Goal: Information Seeking & Learning: Compare options

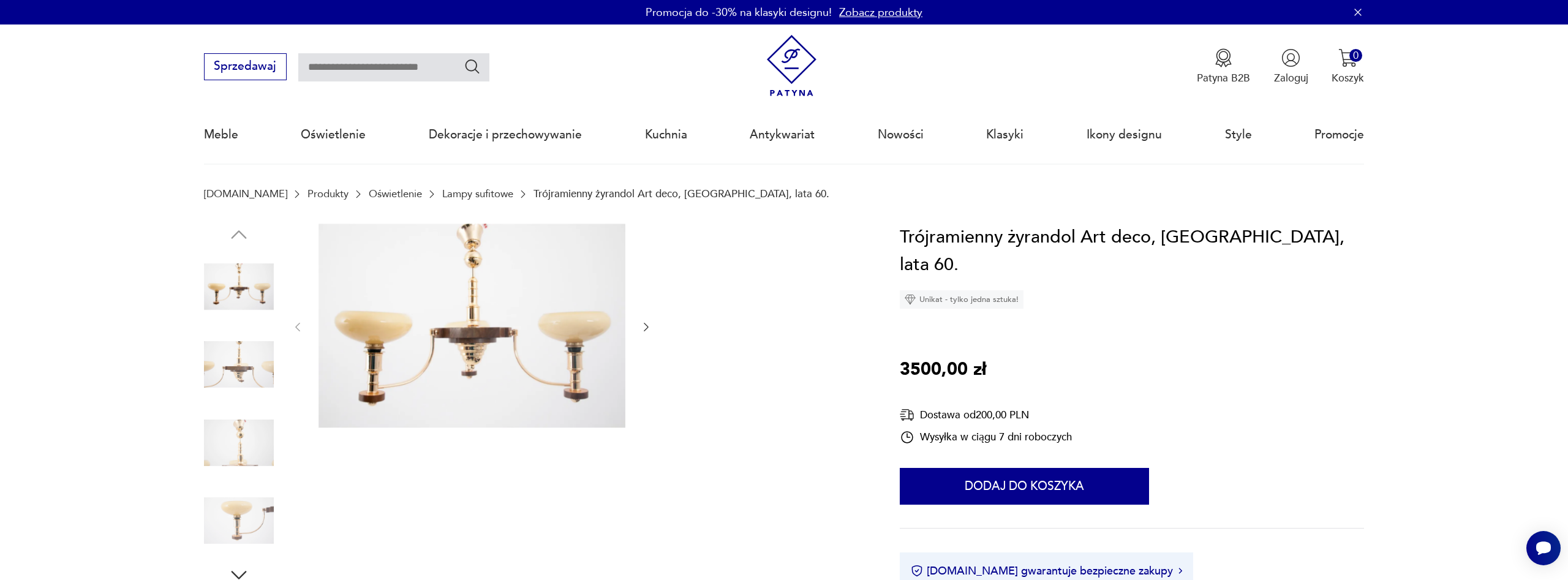
click at [246, 365] on img at bounding box center [239, 364] width 70 height 70
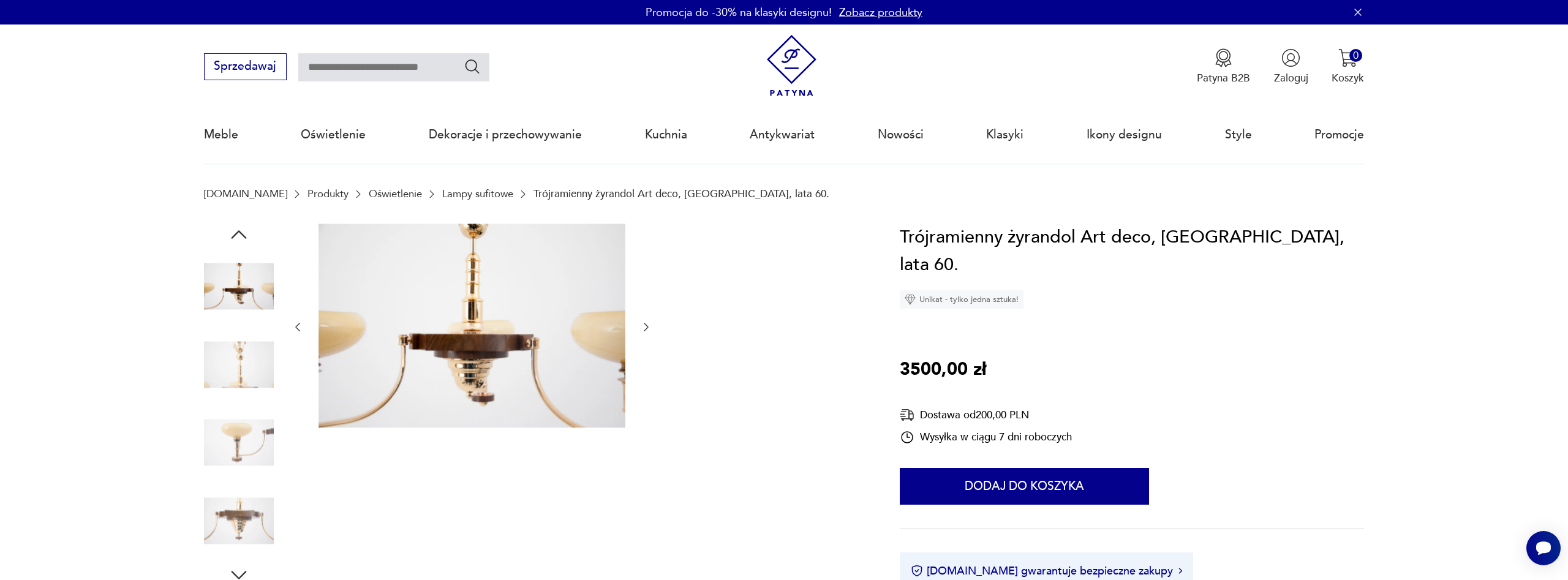
click at [233, 434] on img at bounding box center [239, 442] width 70 height 70
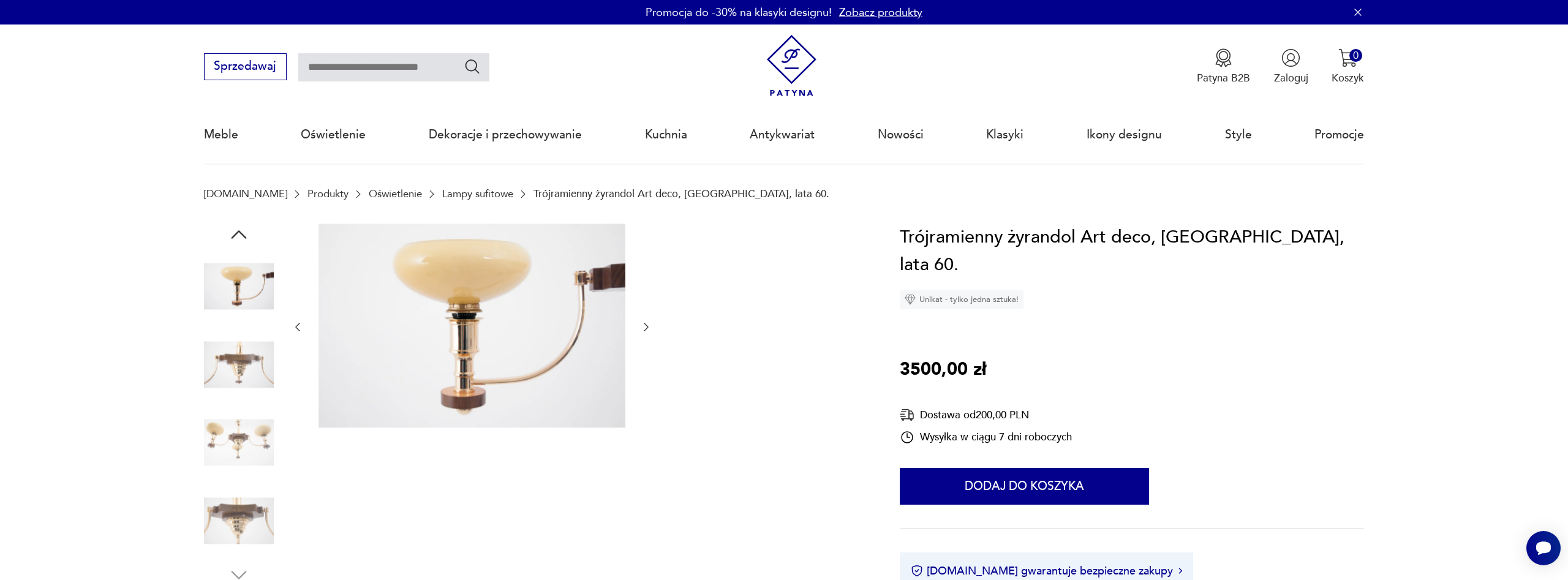
click at [231, 461] on img at bounding box center [239, 442] width 70 height 70
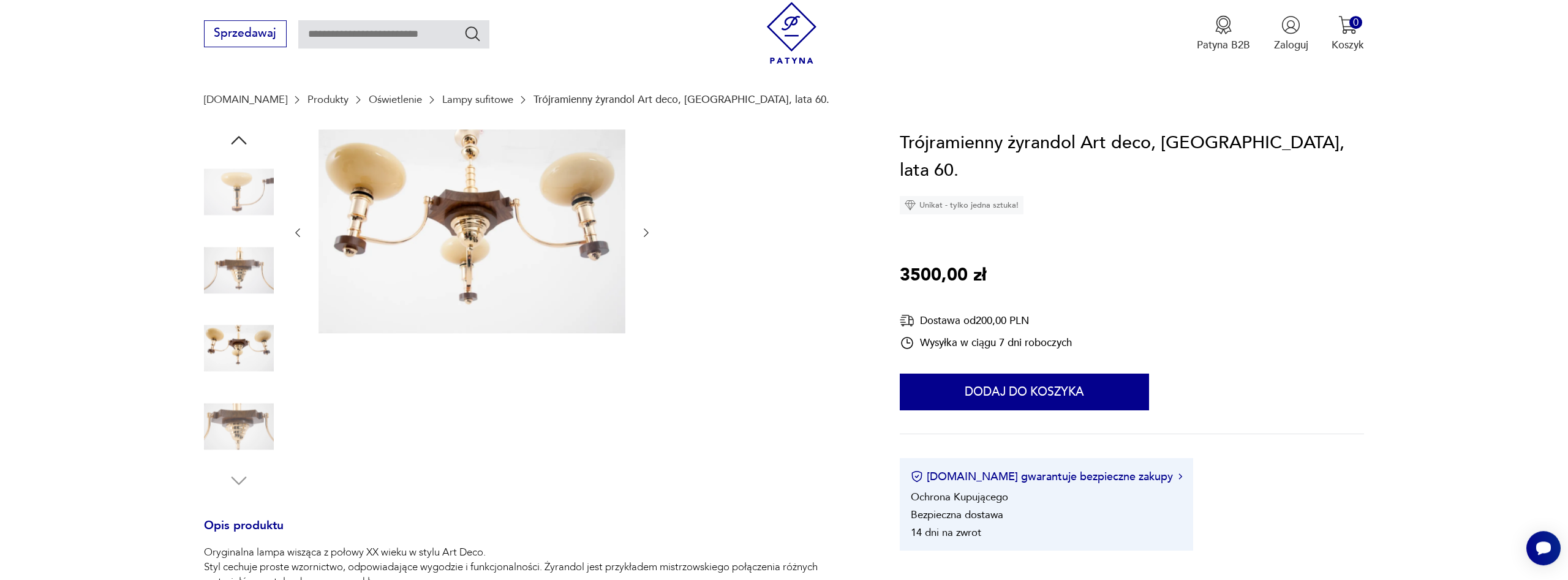
scroll to position [187, 0]
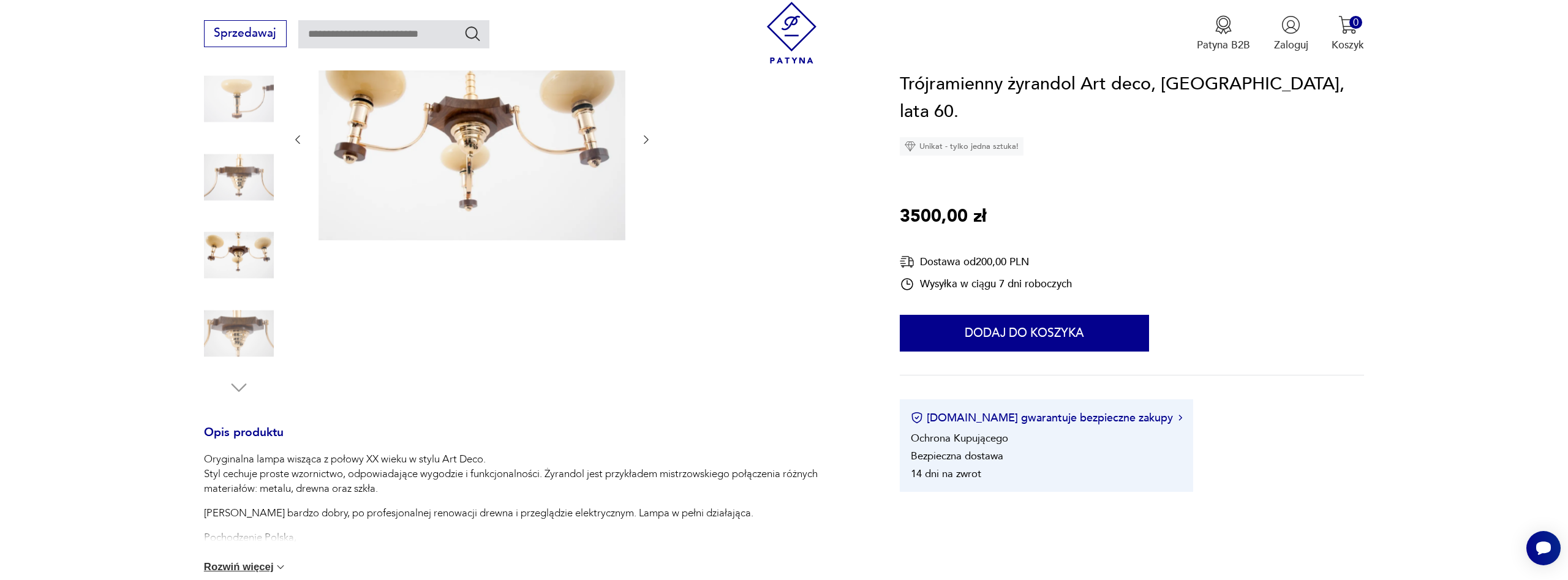
click at [237, 322] on img at bounding box center [239, 333] width 70 height 70
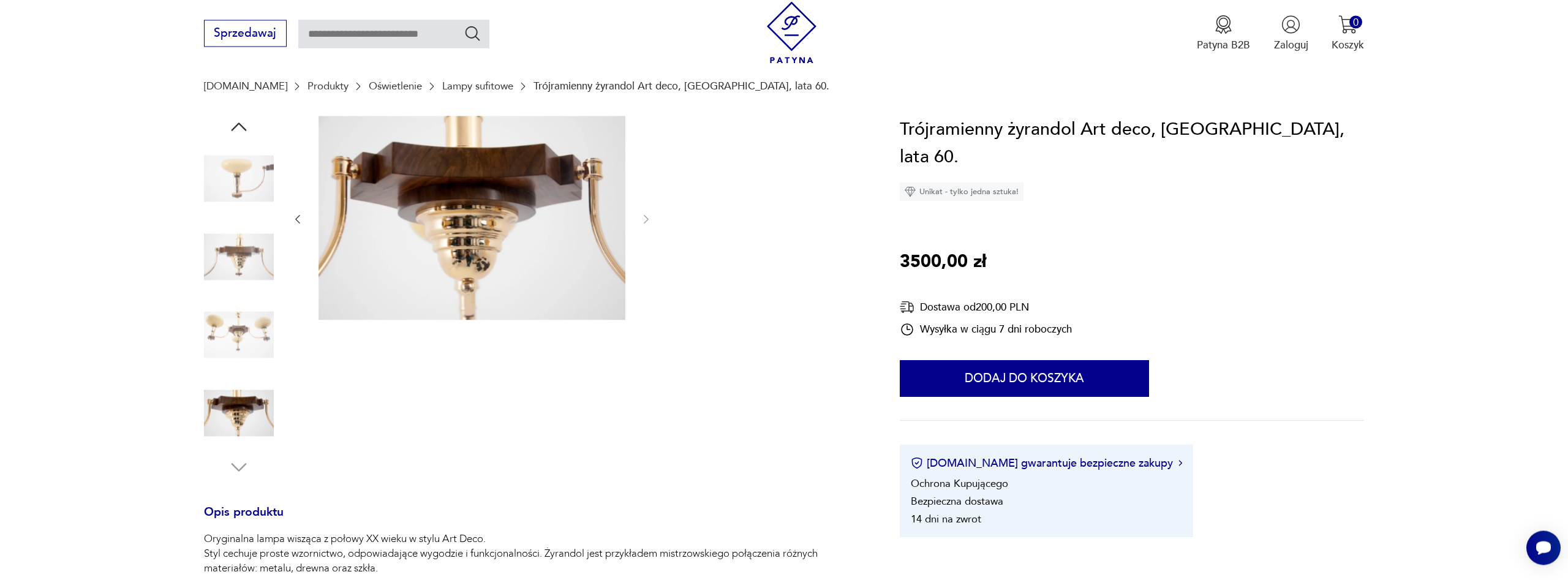
scroll to position [0, 0]
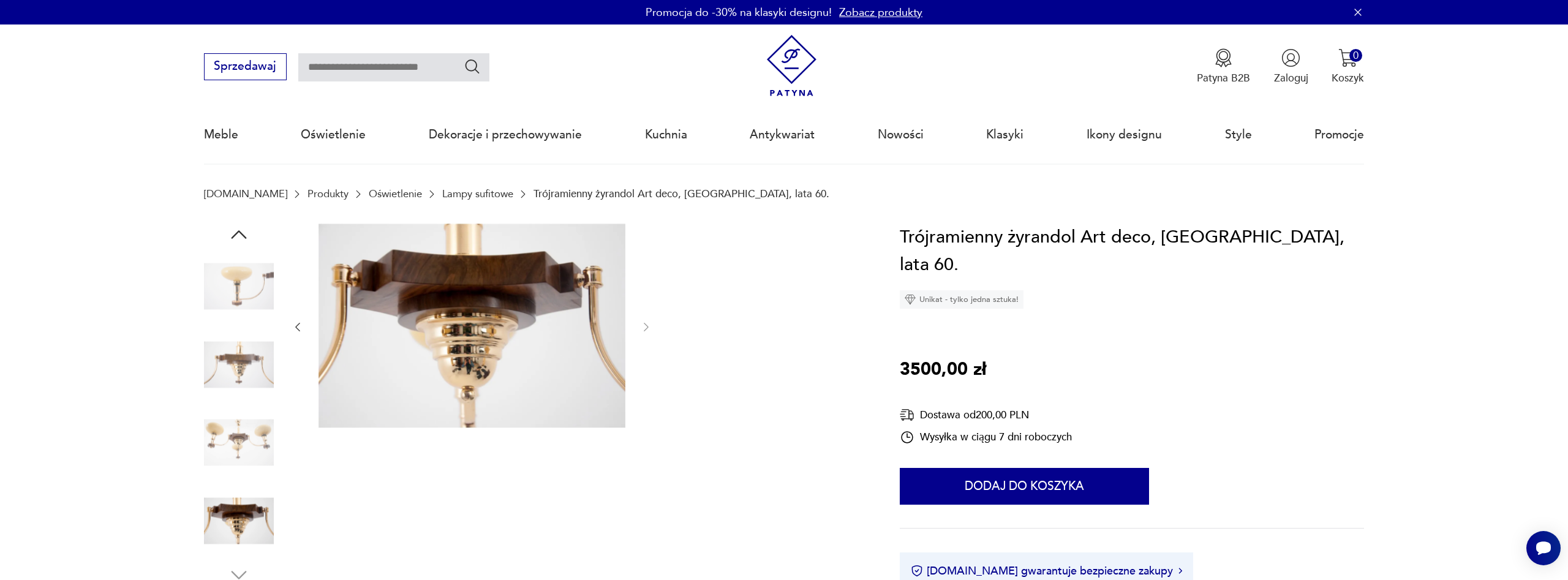
click at [255, 294] on img at bounding box center [239, 286] width 70 height 70
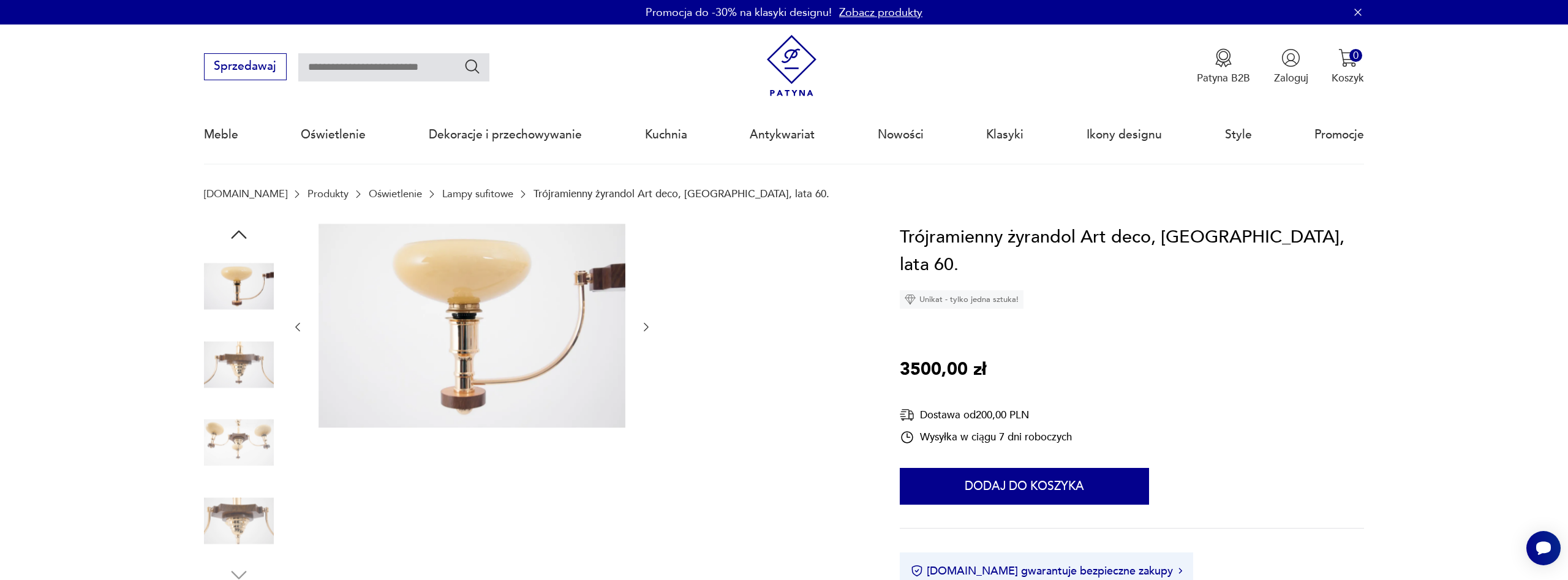
click at [245, 339] on img at bounding box center [239, 364] width 70 height 70
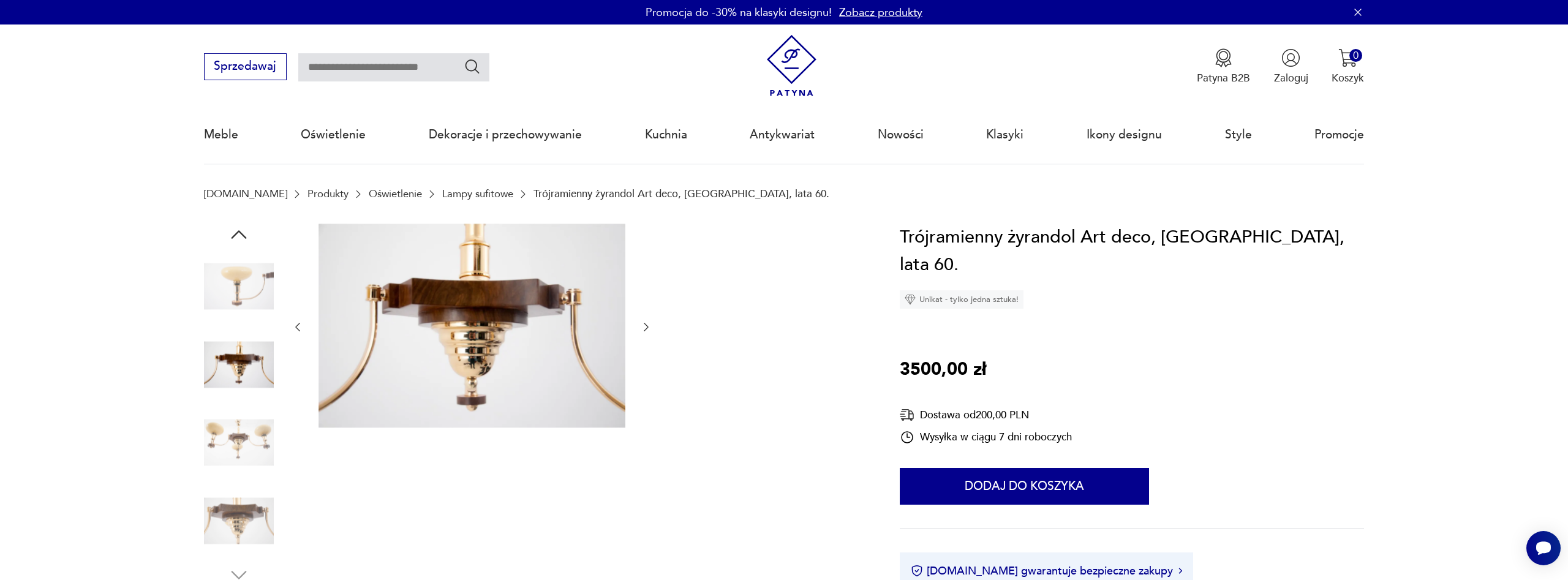
click at [229, 441] on img at bounding box center [239, 442] width 70 height 70
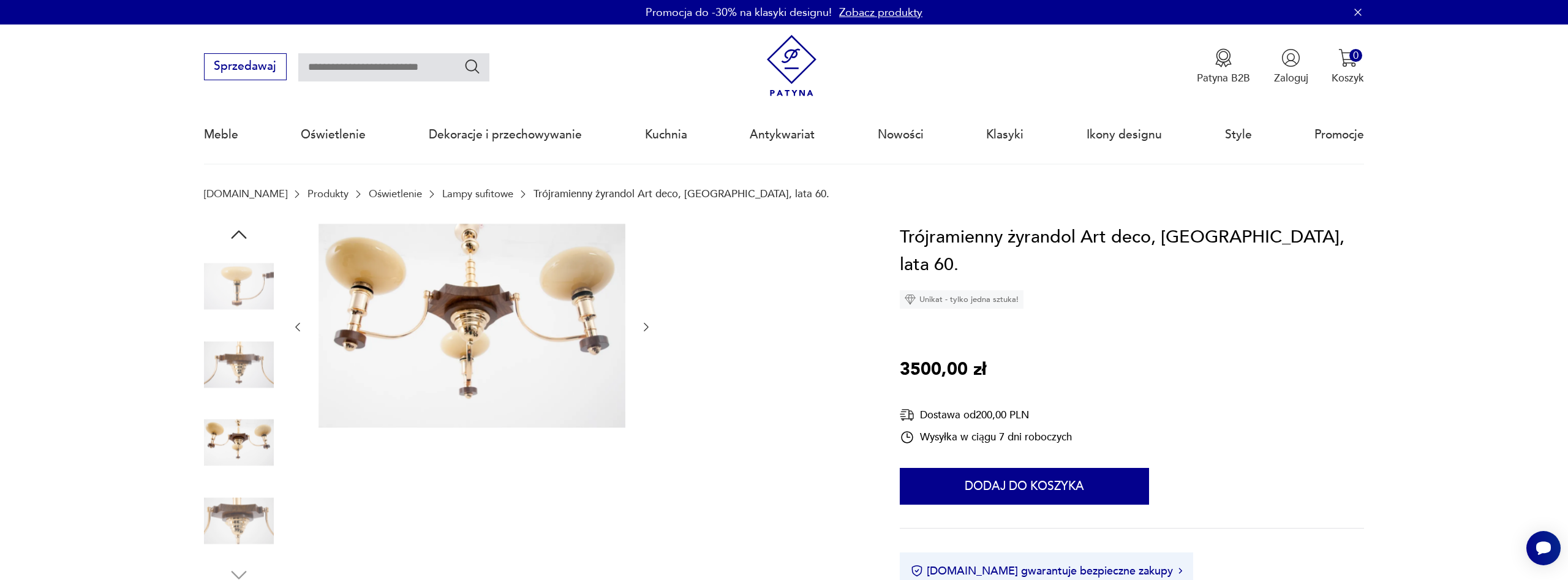
click at [408, 327] on img at bounding box center [472, 326] width 307 height 205
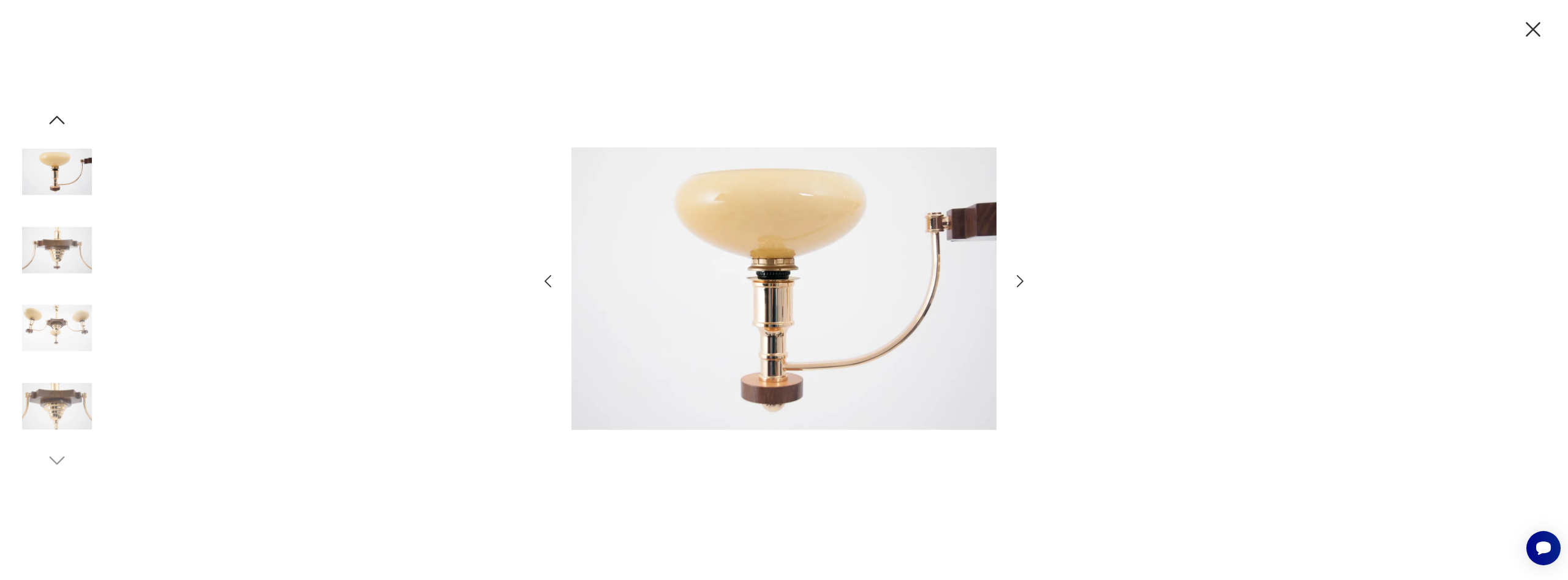
click at [1016, 281] on icon "button" at bounding box center [1020, 281] width 18 height 18
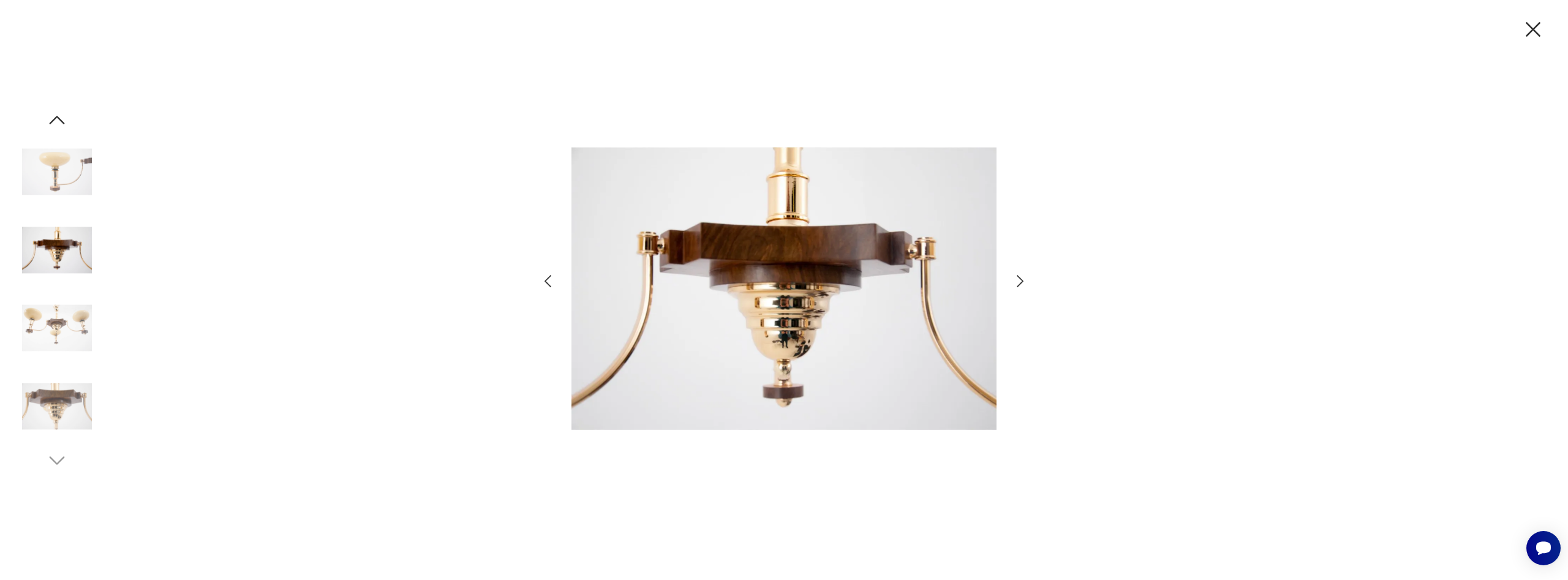
click at [1015, 281] on icon "button" at bounding box center [1020, 281] width 18 height 18
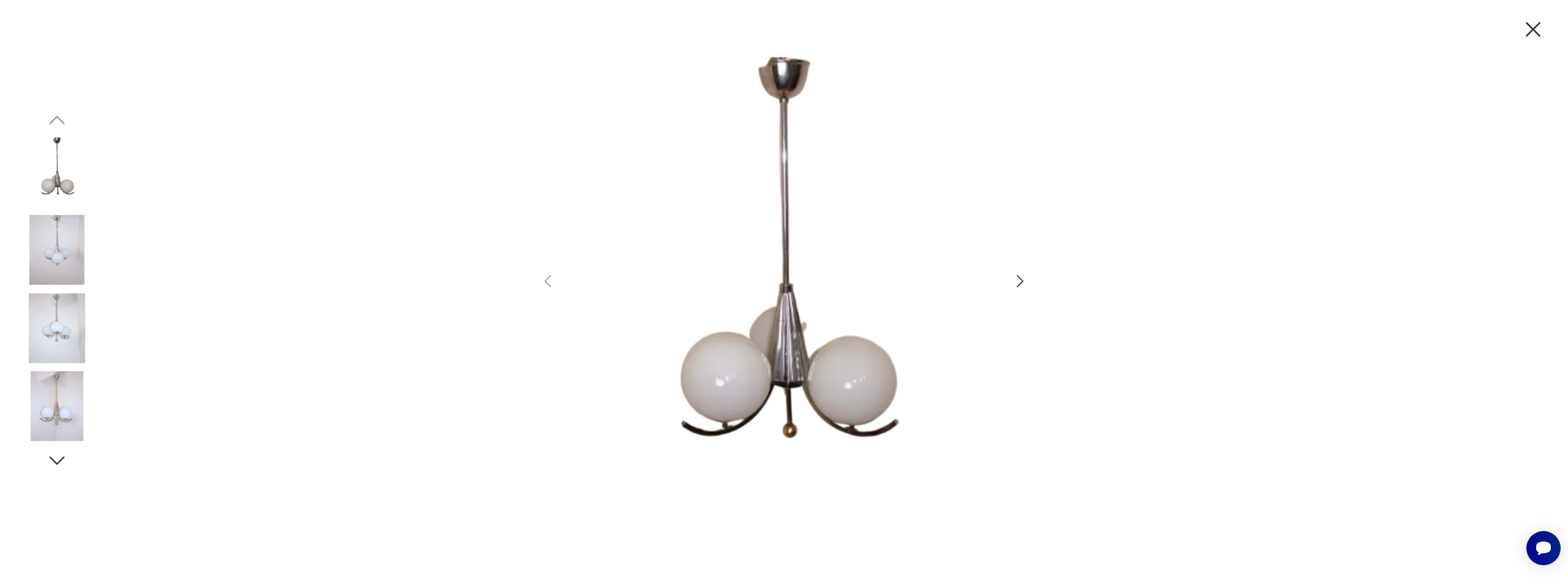
click at [1018, 284] on icon "button" at bounding box center [1020, 281] width 18 height 18
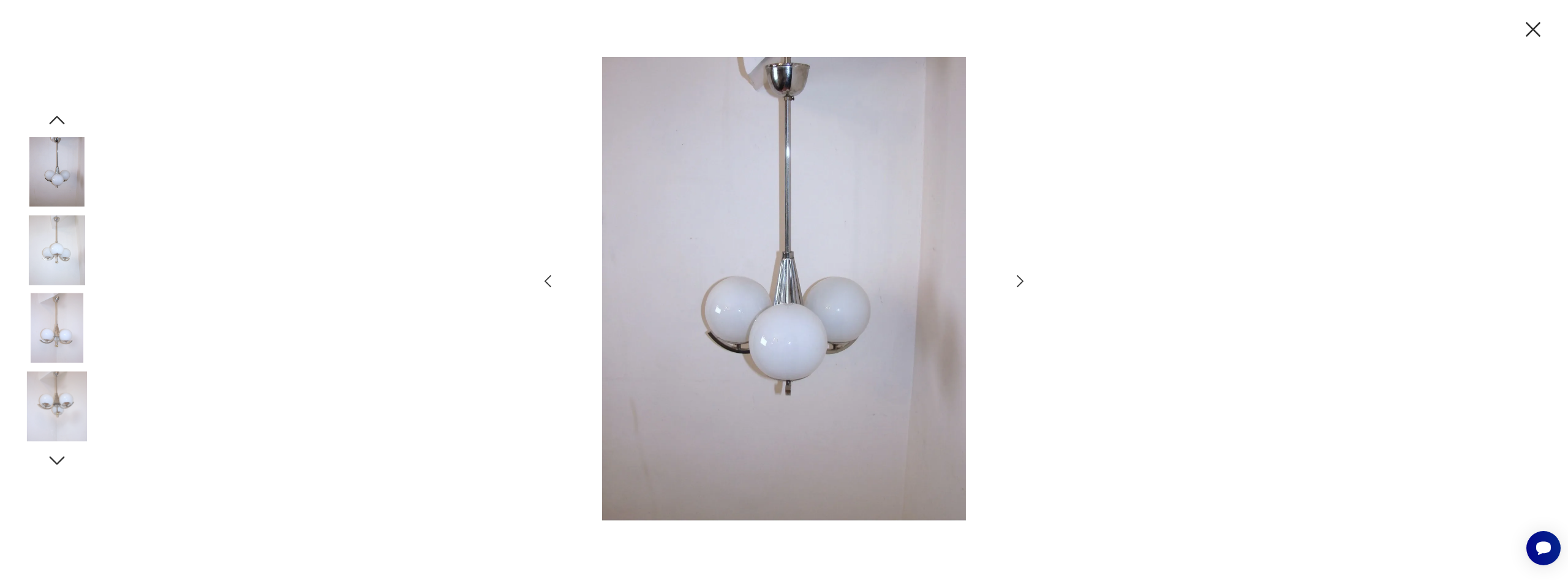
click at [1018, 284] on icon "button" at bounding box center [1020, 281] width 18 height 18
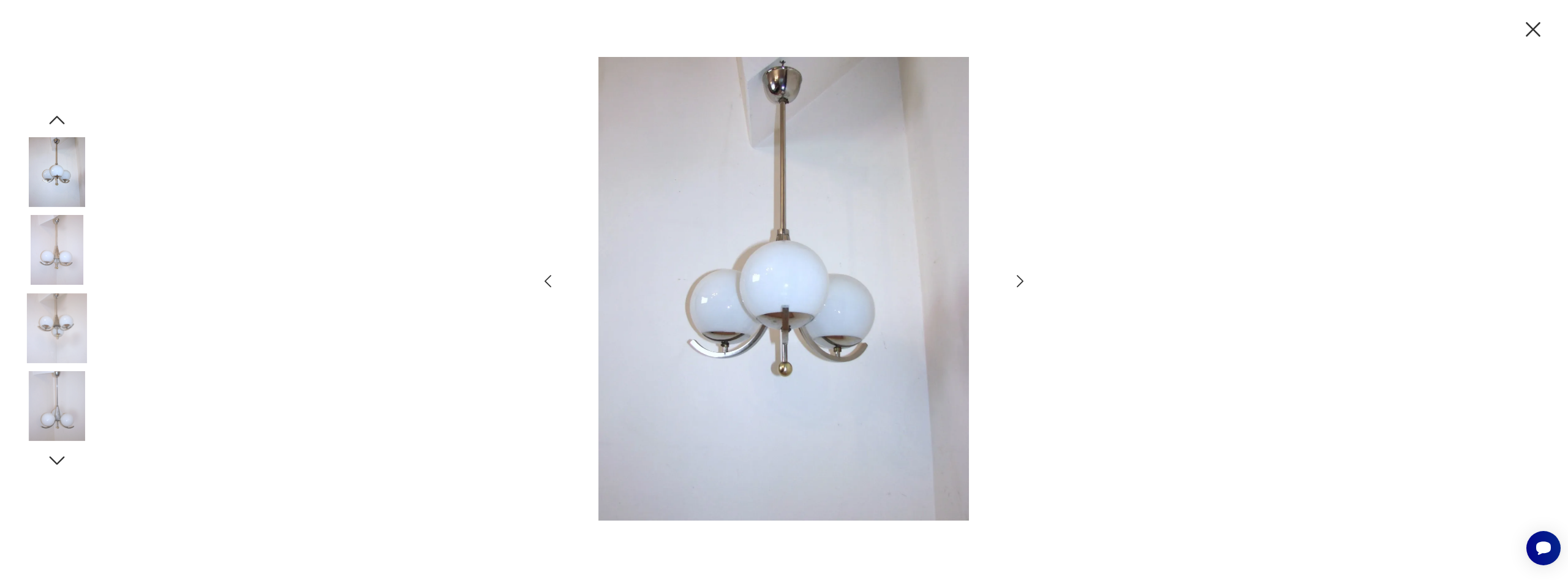
click at [1018, 284] on icon "button" at bounding box center [1020, 281] width 18 height 18
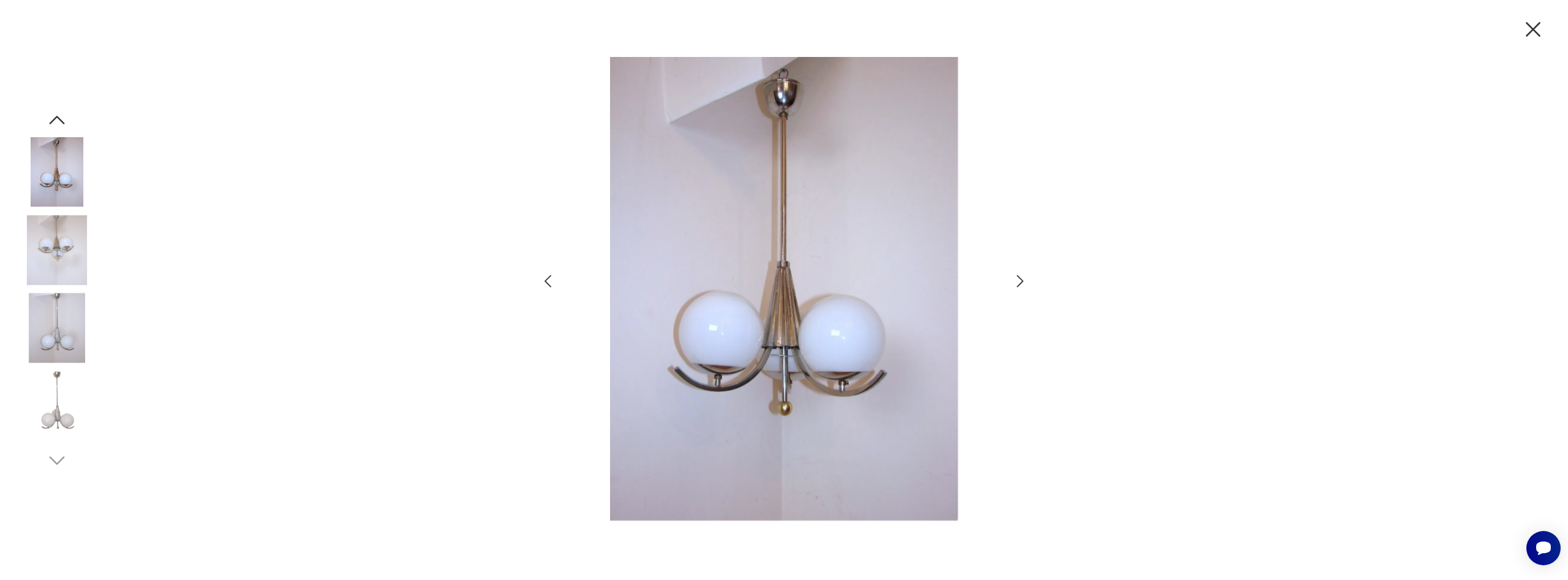
click at [1018, 284] on icon "button" at bounding box center [1020, 281] width 18 height 18
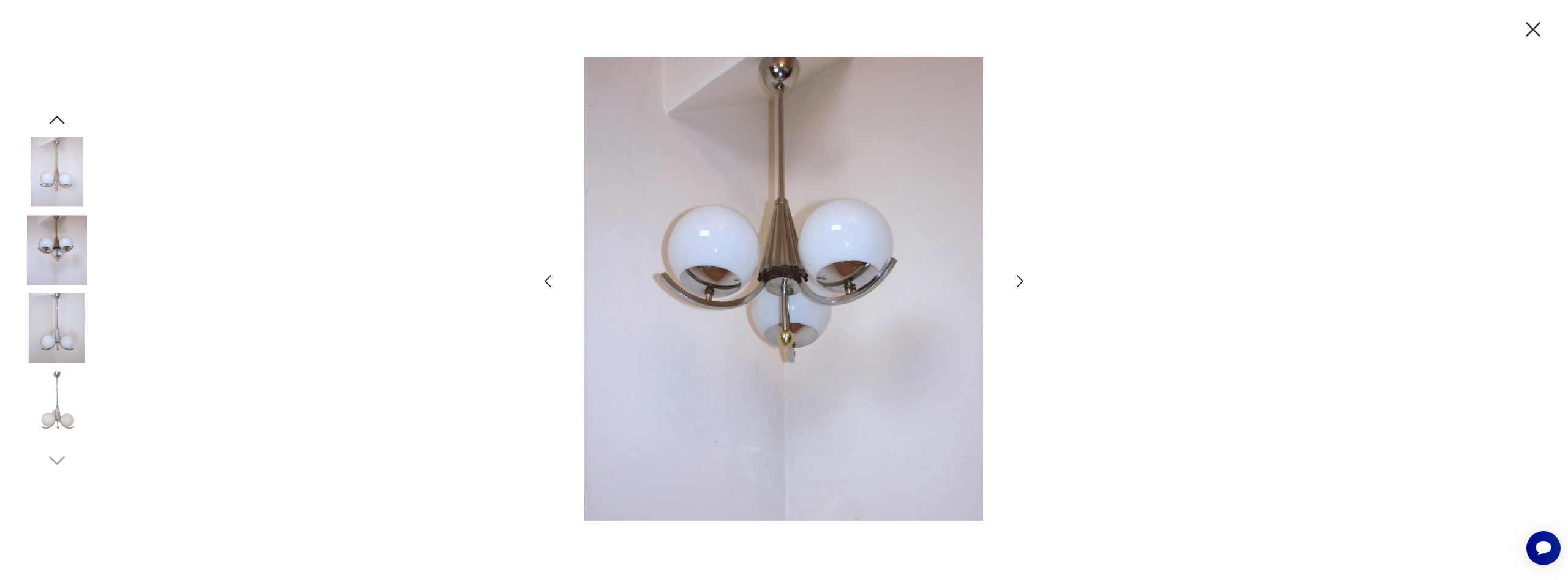
click at [1018, 284] on icon "button" at bounding box center [1020, 281] width 18 height 18
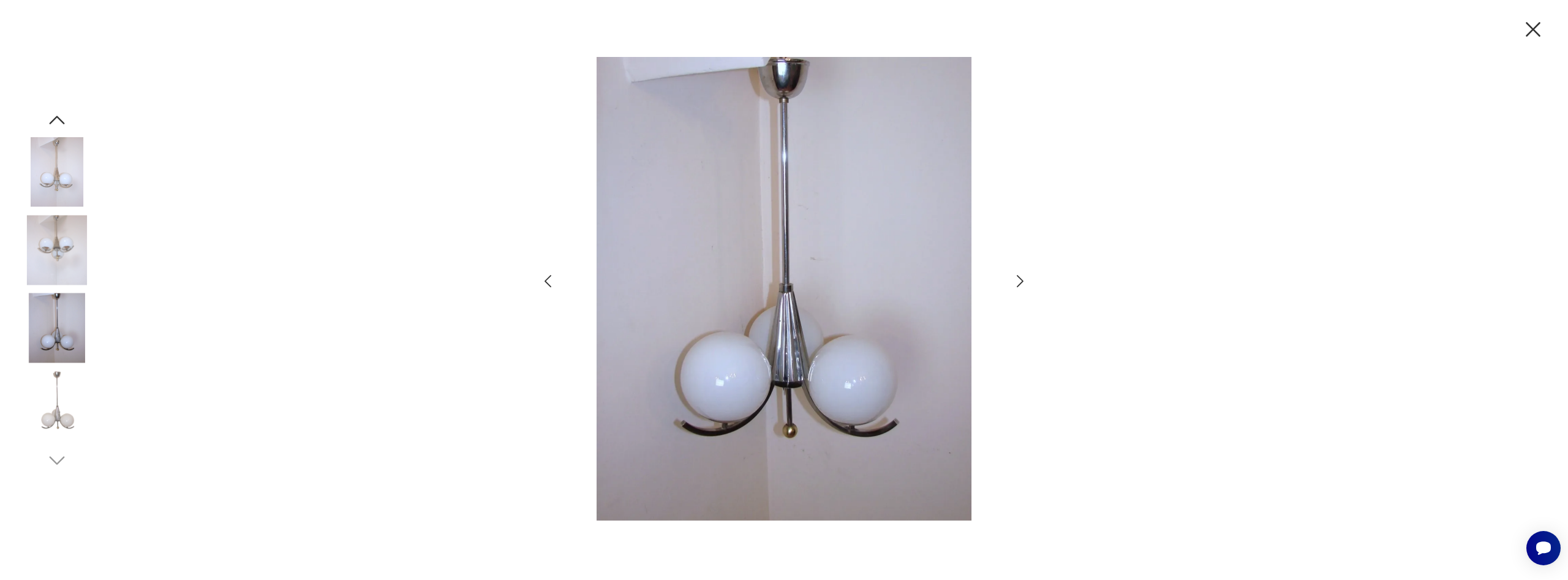
click at [1018, 284] on icon "button" at bounding box center [1020, 281] width 18 height 18
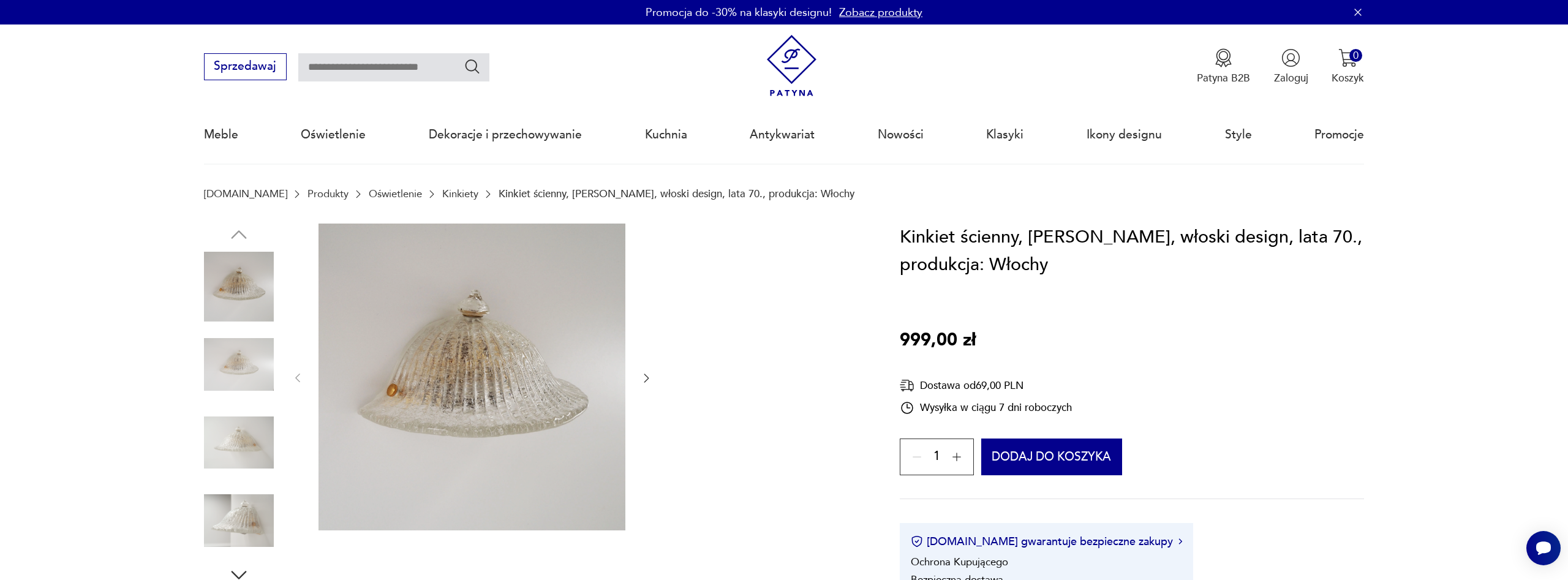
click at [400, 66] on input "text" at bounding box center [394, 68] width 191 height 28
type input "**********"
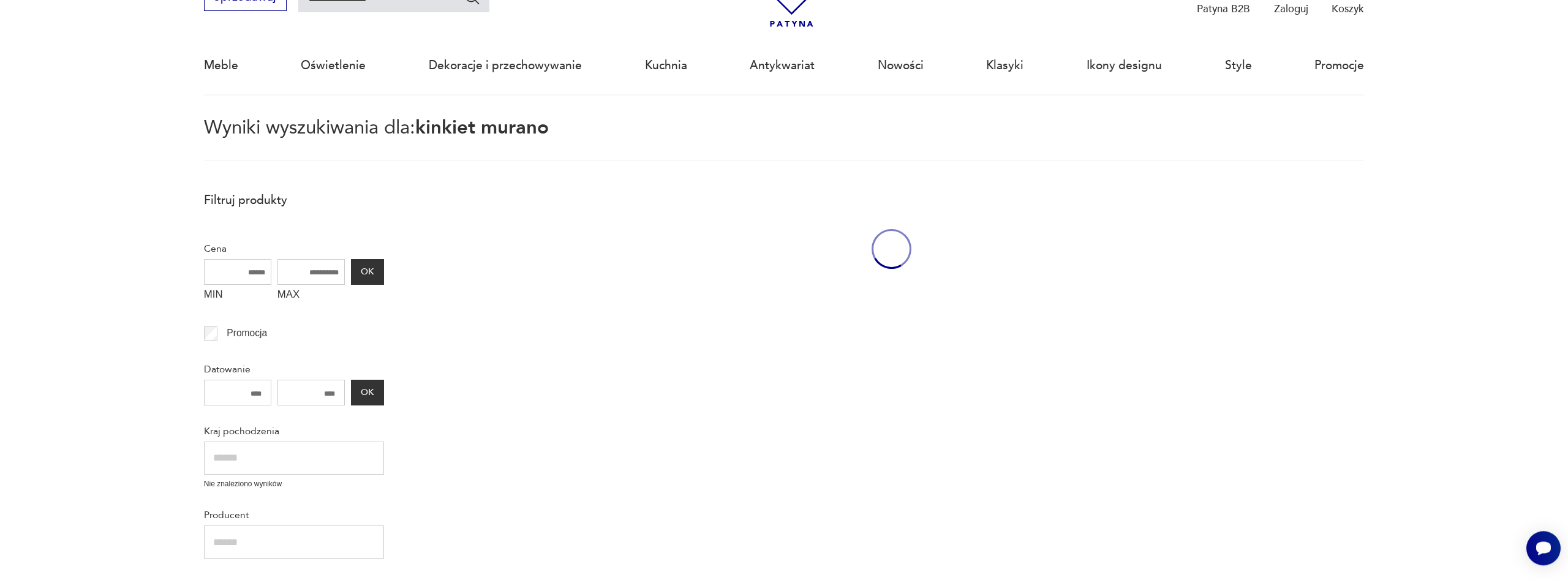
scroll to position [70, 0]
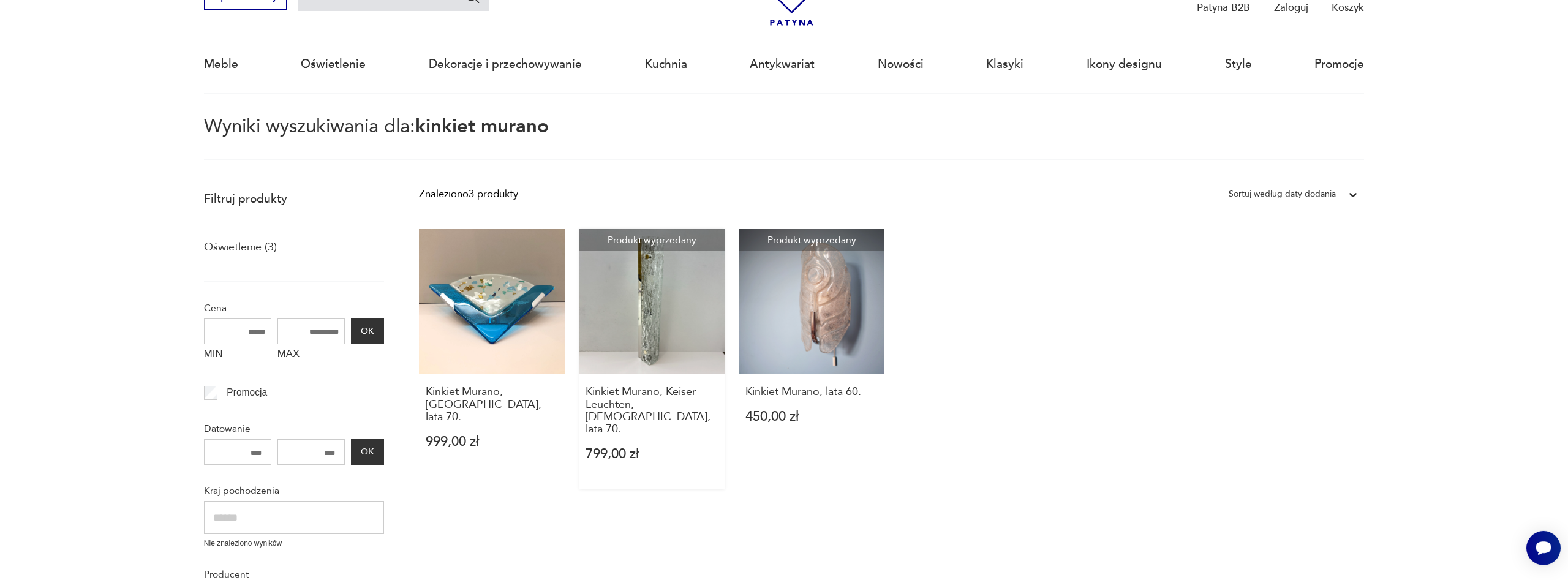
click at [657, 320] on link "Produkt wyprzedany Kinkiet Murano, Keiser Leuchten, Niemcy, lata 70. 799,00 zł" at bounding box center [652, 359] width 145 height 260
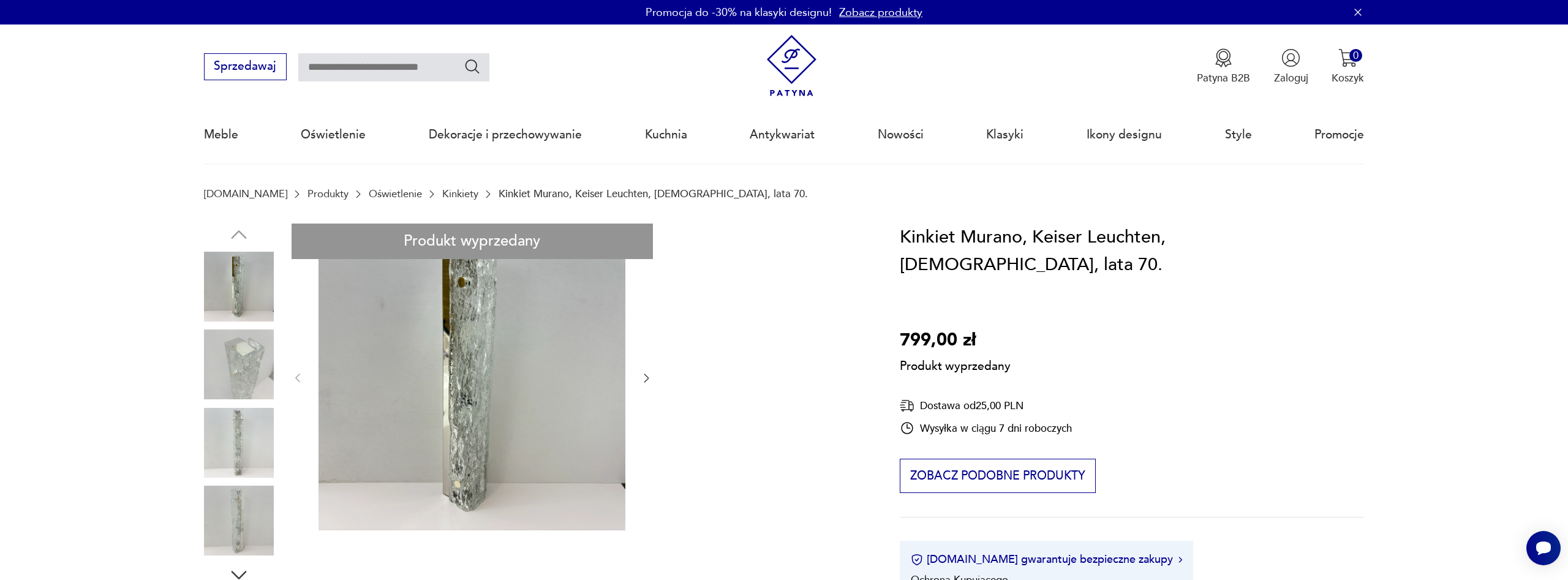
click at [242, 355] on div "Produkt wyprzedany Opis produktu Przepiękny kinkiet wyprodukowany w Niemczech w…" at bounding box center [534, 585] width 661 height 722
click at [243, 454] on div "Produkt wyprzedany Opis produktu Przepiękny kinkiet wyprodukowany w Niemczech w…" at bounding box center [534, 585] width 661 height 722
click at [651, 379] on div "Produkt wyprzedany Opis produktu Przepiękny kinkiet wyprodukowany w Niemczech w…" at bounding box center [534, 585] width 661 height 722
click at [652, 373] on div "Produkt wyprzedany Opis produktu Przepiękny kinkiet wyprodukowany w Niemczech w…" at bounding box center [534, 585] width 661 height 722
click at [646, 378] on div "Produkt wyprzedany Opis produktu Przepiękny kinkiet wyprodukowany w Niemczech w…" at bounding box center [534, 585] width 661 height 722
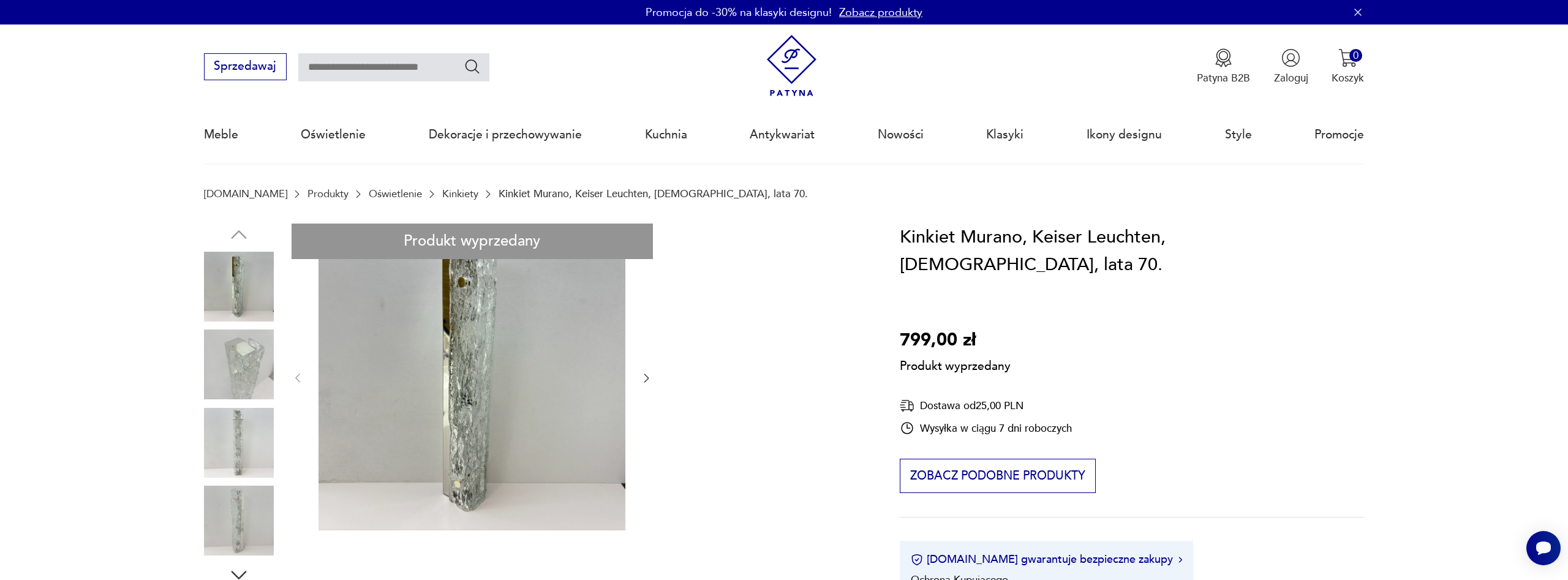
click at [645, 379] on div "Produkt wyprzedany Opis produktu Przepiękny kinkiet wyprodukowany w Niemczech w…" at bounding box center [534, 585] width 661 height 722
type input "**********"
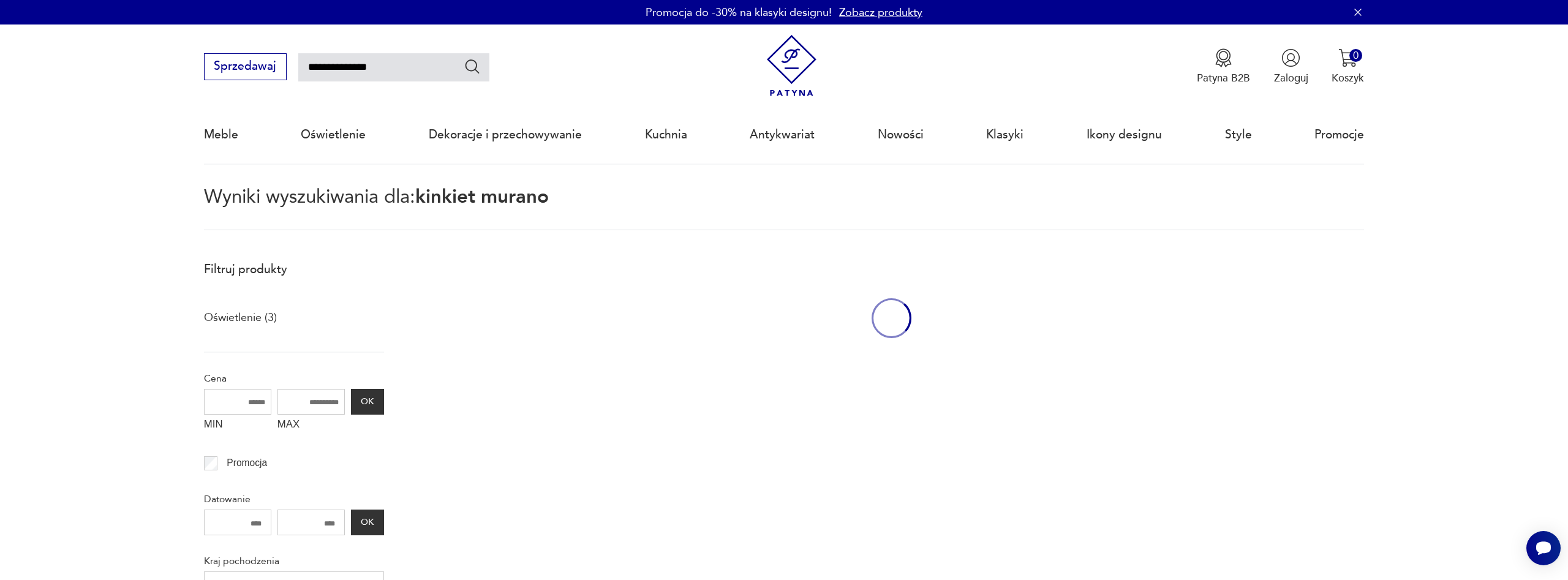
scroll to position [68, 0]
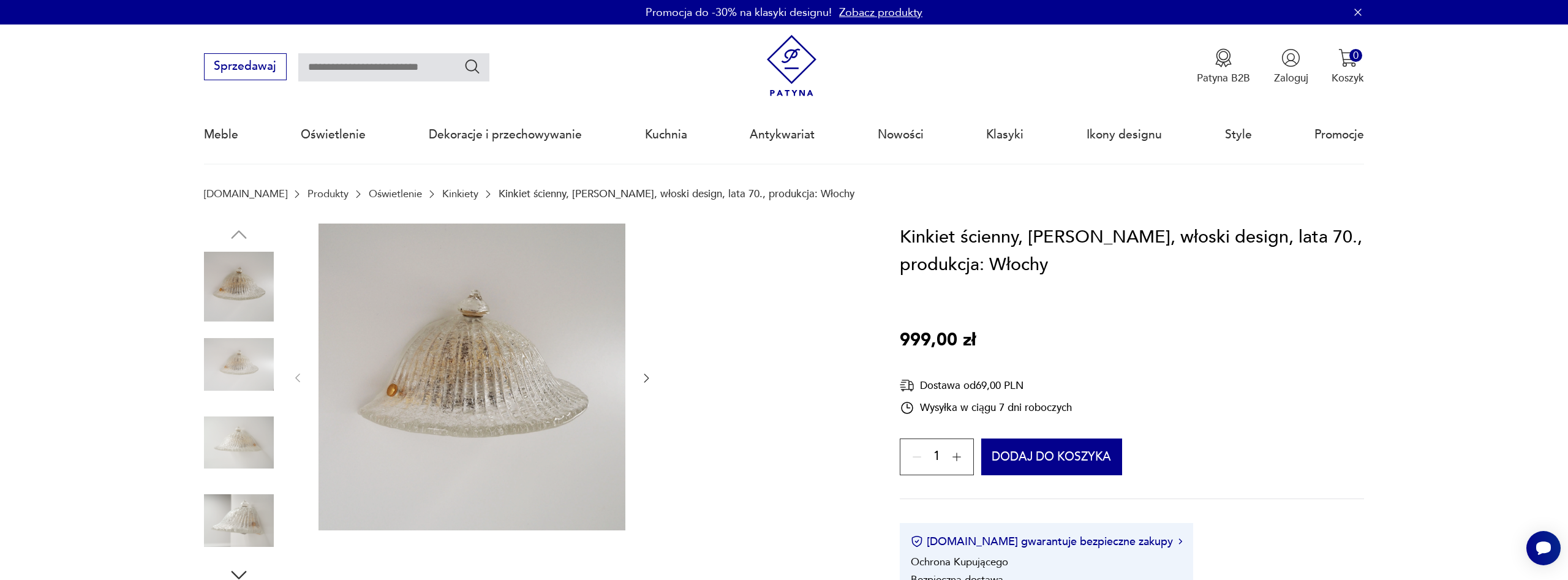
click at [366, 65] on input "text" at bounding box center [394, 68] width 191 height 28
type input "**********"
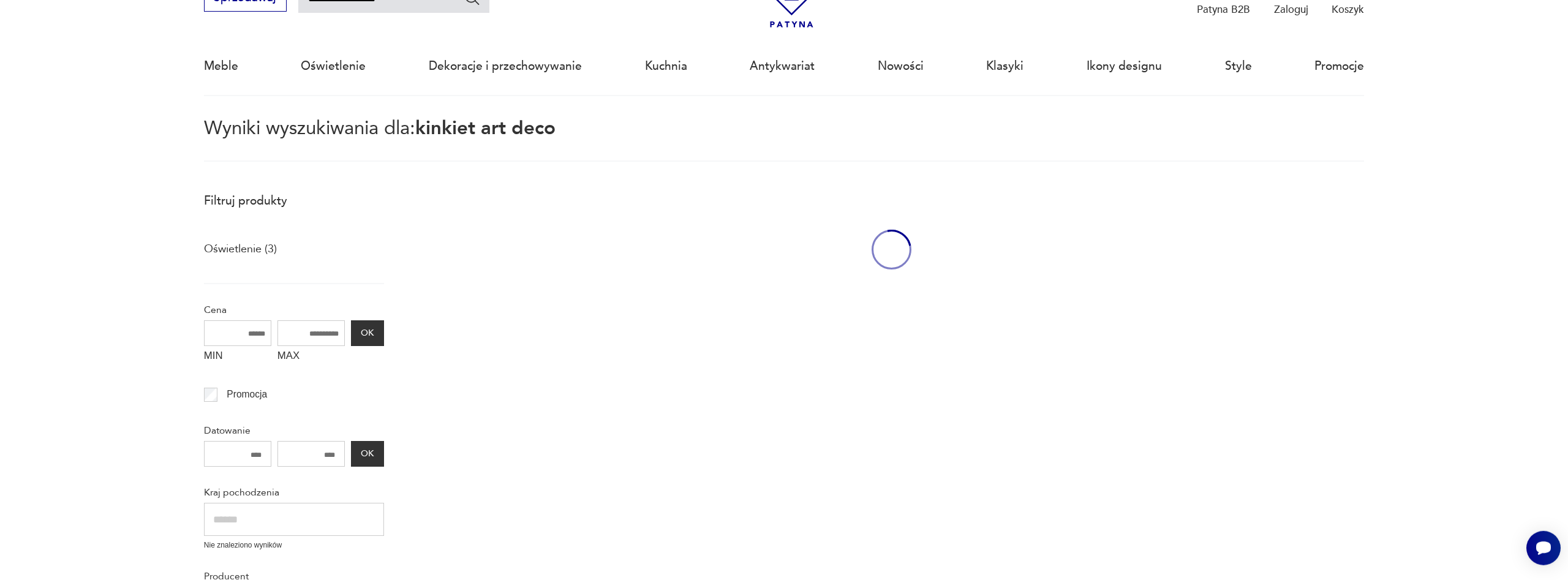
scroll to position [70, 0]
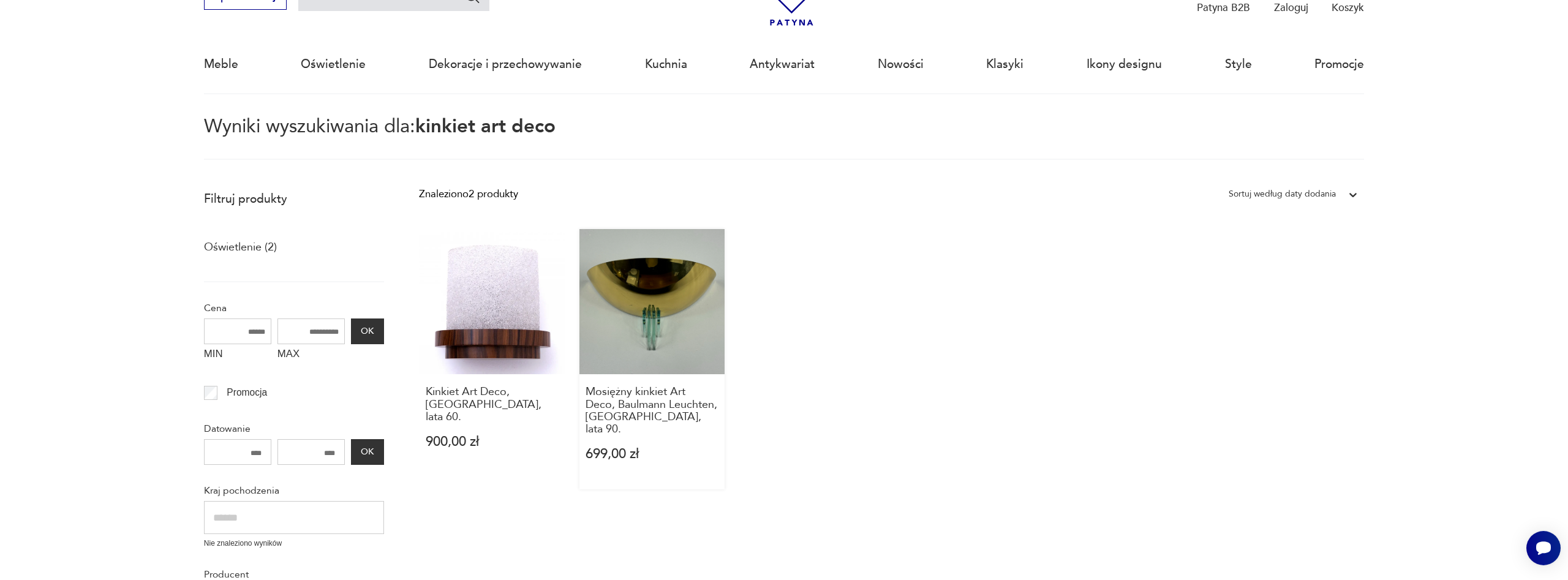
click at [628, 304] on link "Mosiężny kinkiet Art Deco, Baulmann Leuchten, Niemcy, lata 90. 699,00 zł" at bounding box center [652, 359] width 145 height 260
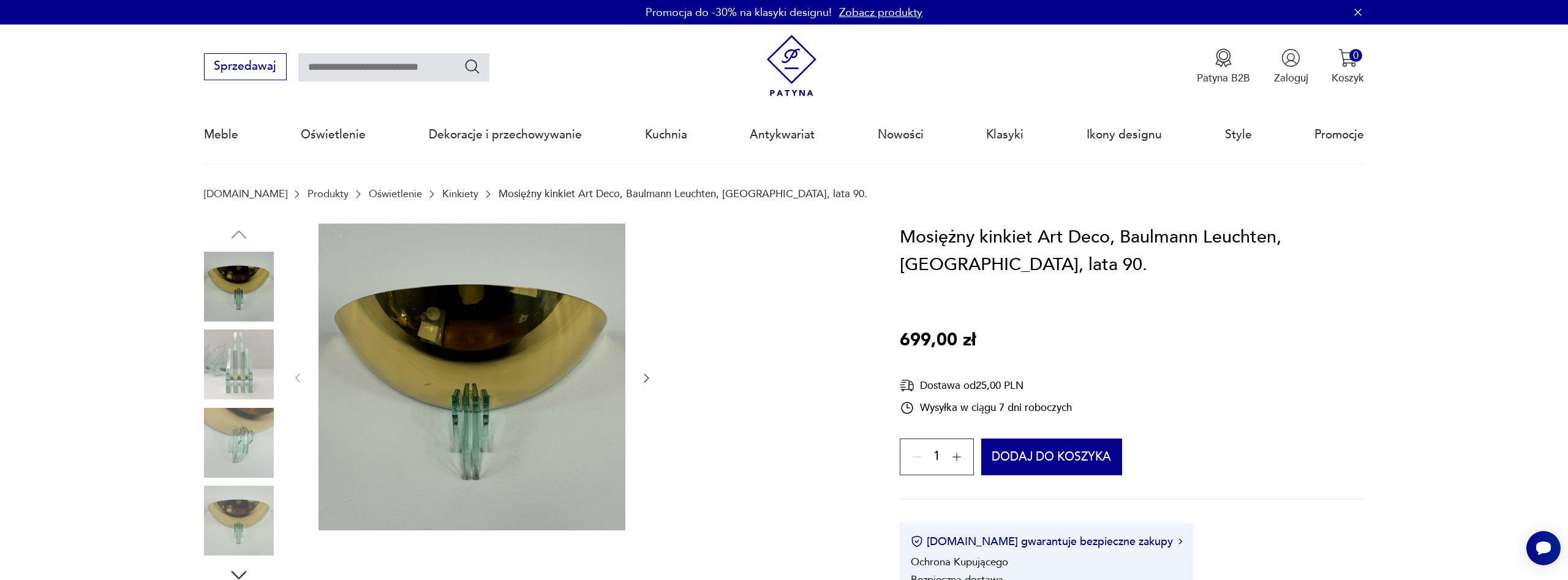
click at [646, 315] on div at bounding box center [472, 379] width 361 height 310
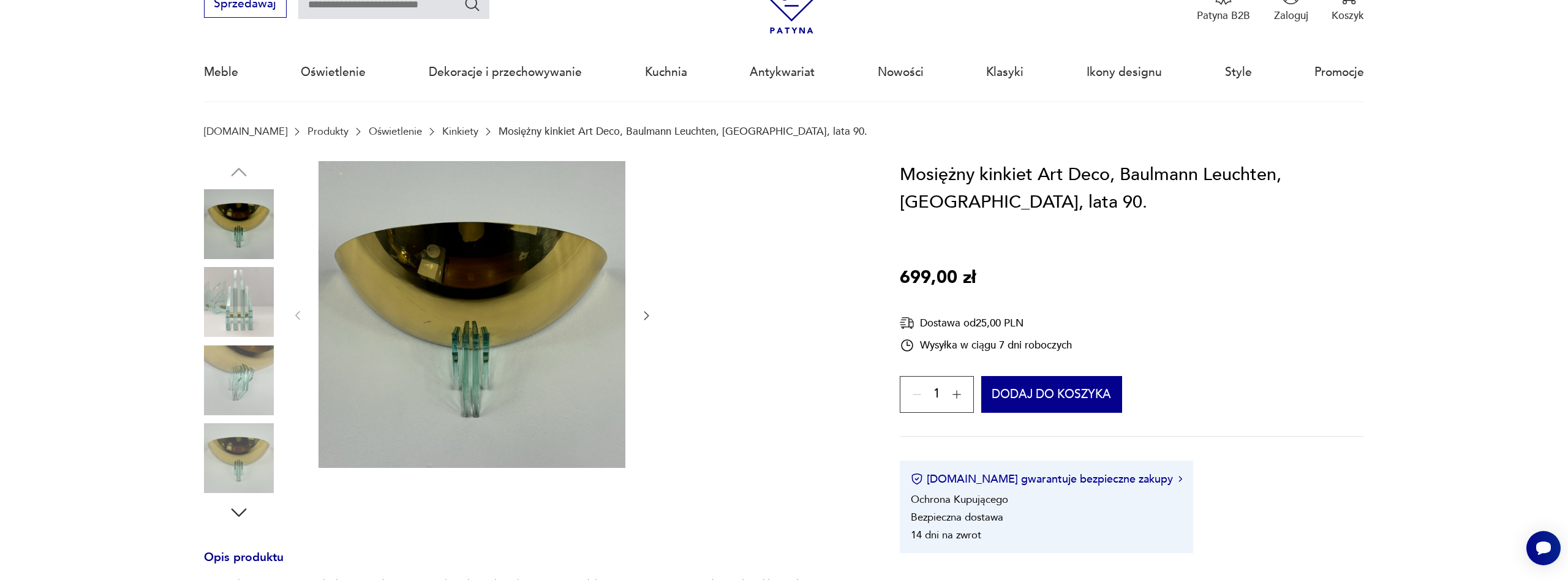
click at [228, 326] on img at bounding box center [239, 301] width 70 height 70
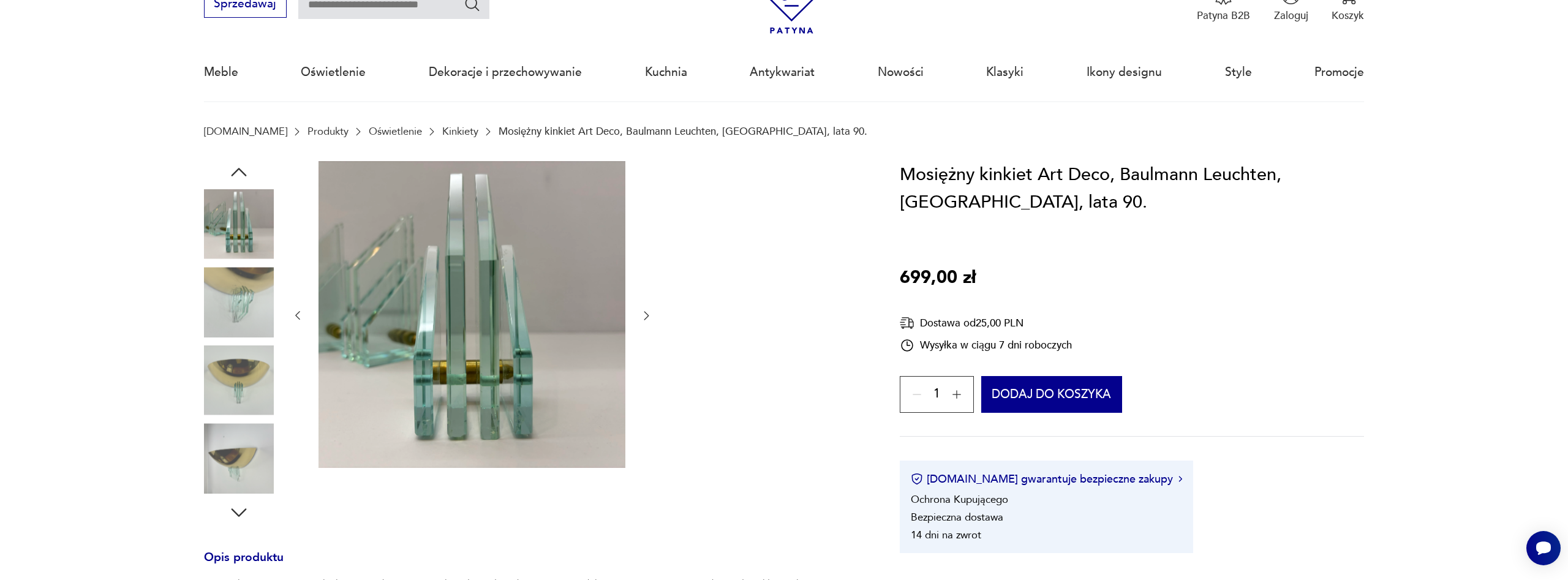
click at [229, 347] on img at bounding box center [239, 380] width 70 height 70
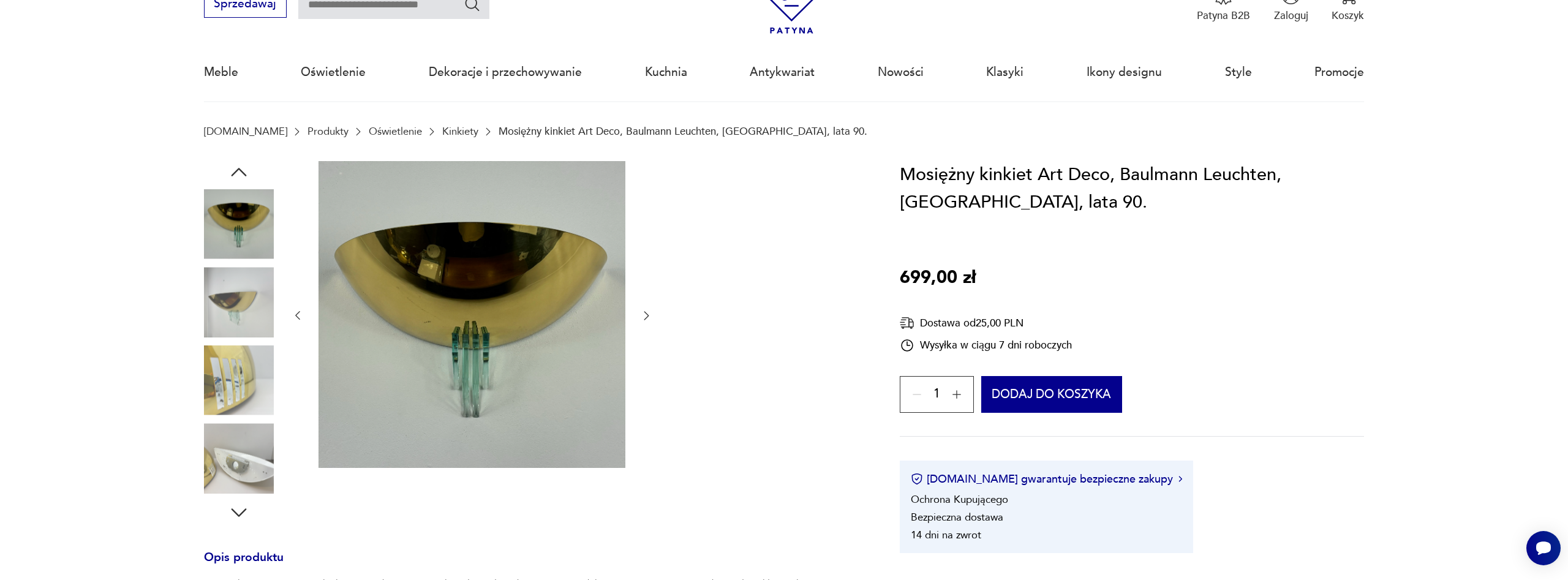
click at [235, 379] on img at bounding box center [239, 380] width 70 height 70
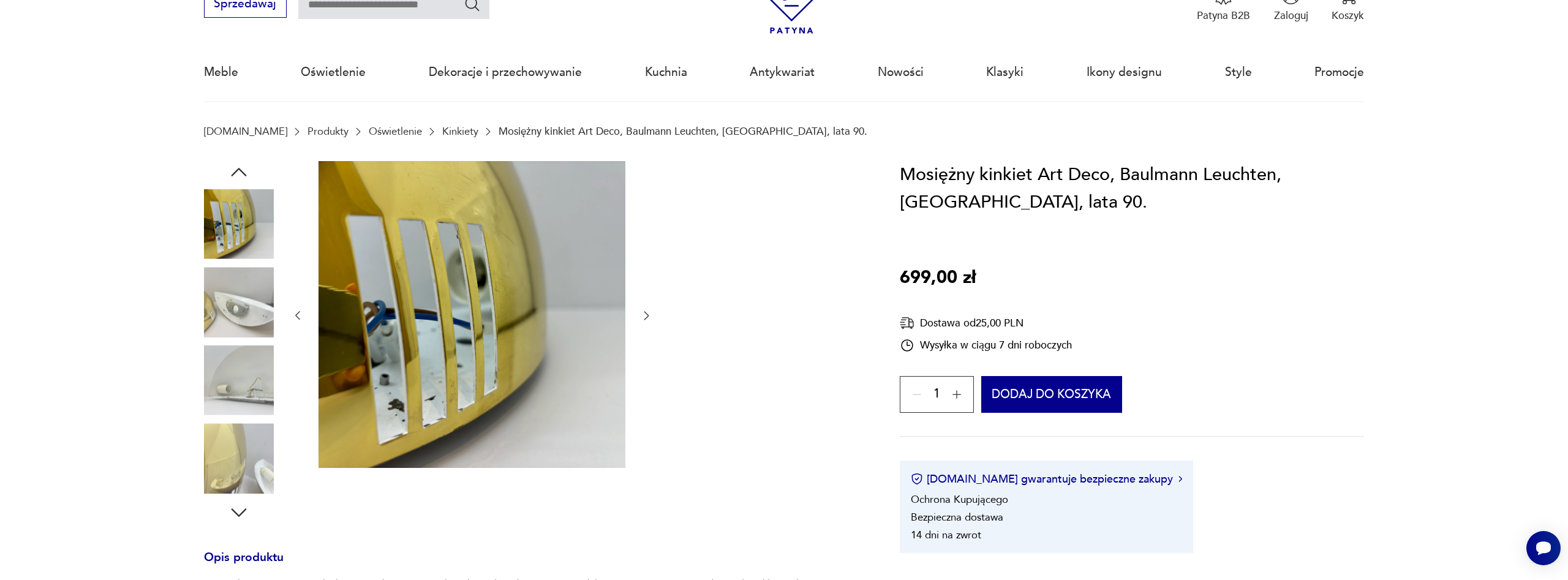
click at [237, 401] on img at bounding box center [239, 380] width 70 height 70
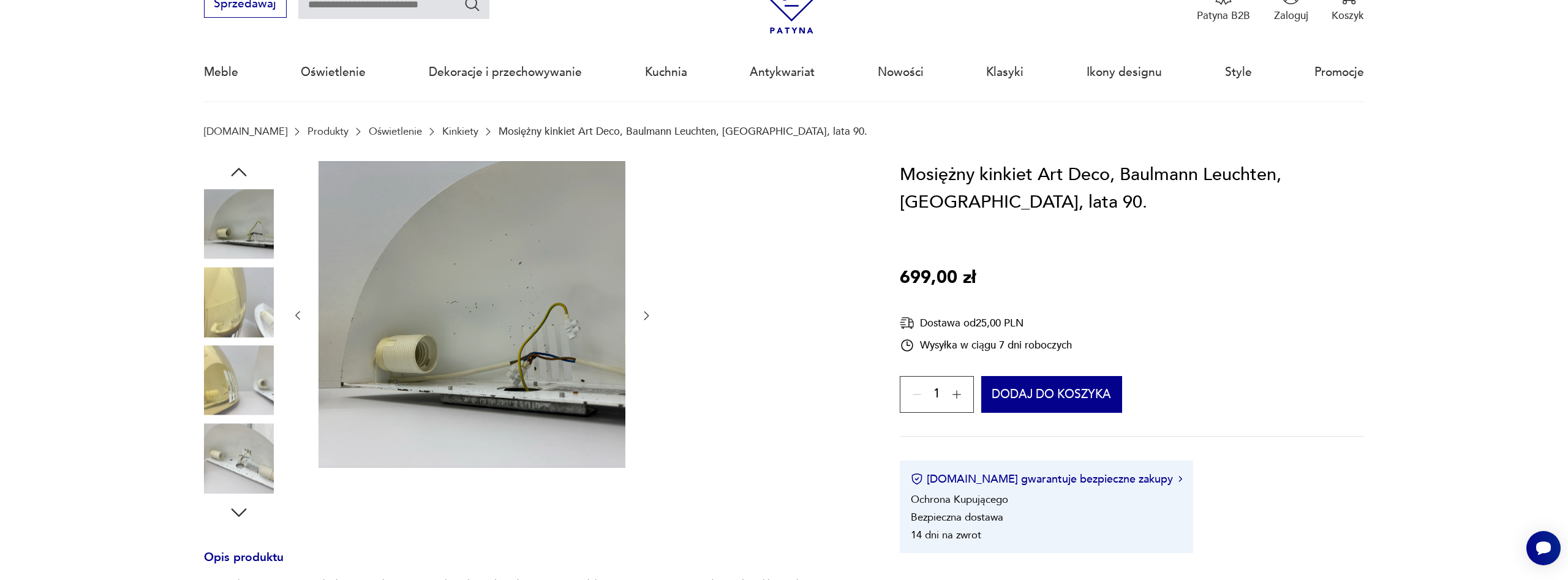
click at [240, 403] on img at bounding box center [239, 380] width 70 height 70
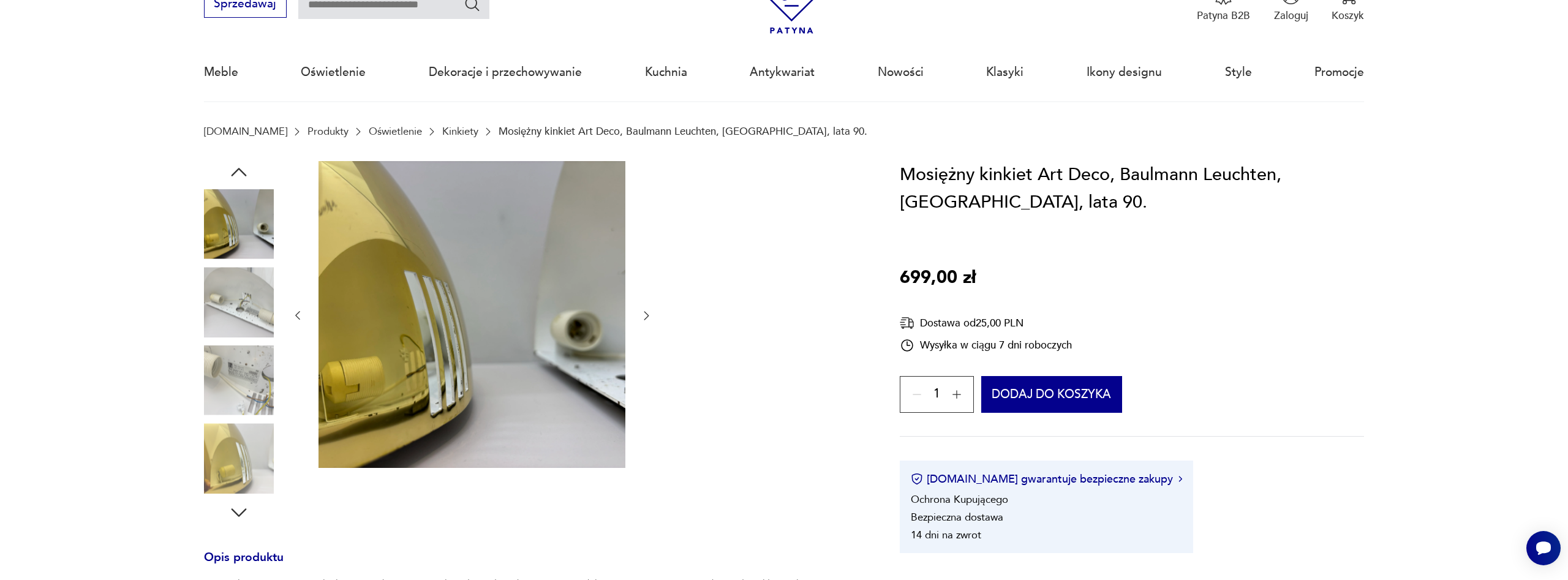
click at [244, 434] on img at bounding box center [239, 458] width 70 height 70
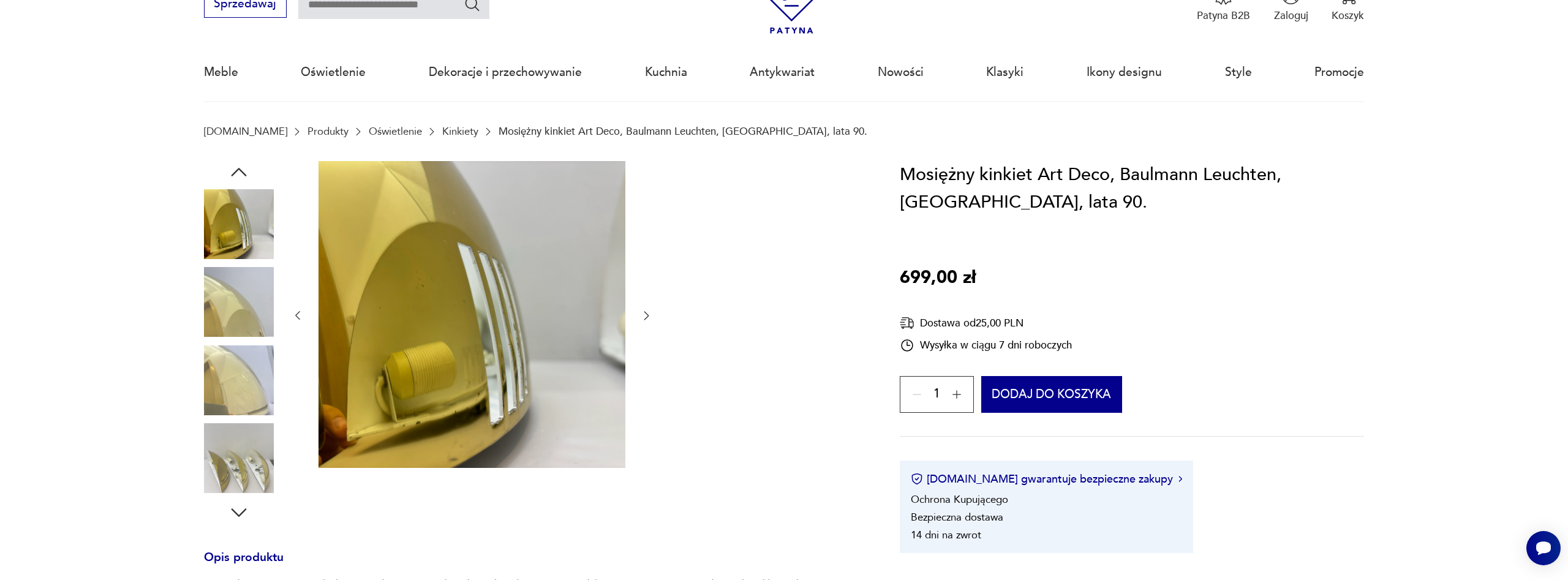
click at [244, 435] on img at bounding box center [239, 458] width 70 height 70
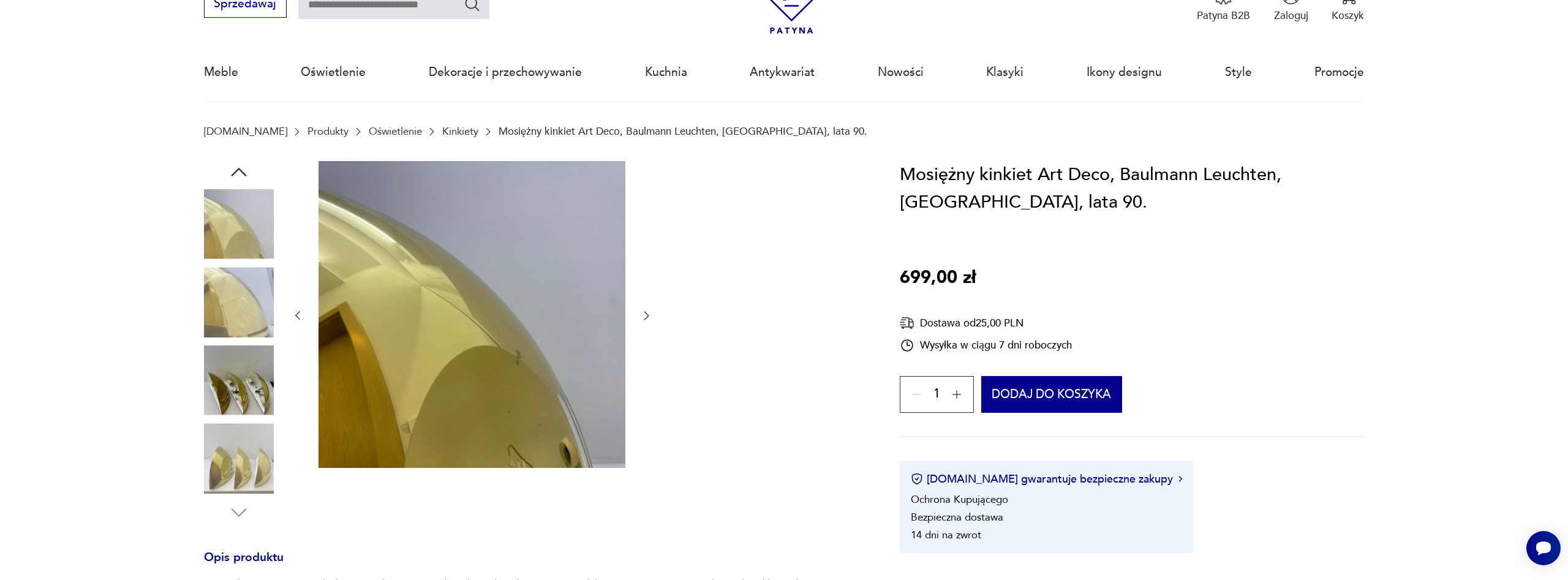
click at [244, 435] on img at bounding box center [239, 458] width 70 height 70
